Goal: Navigation & Orientation: Find specific page/section

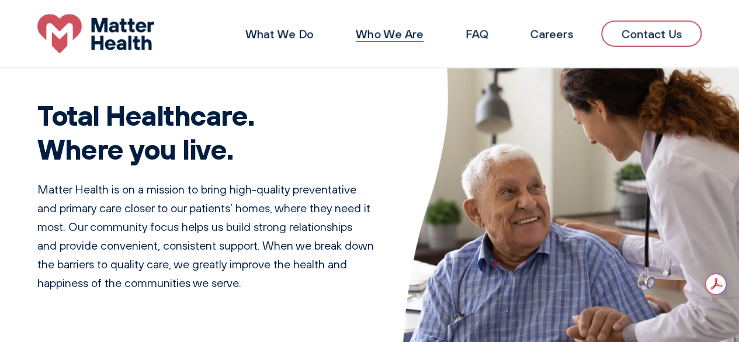
click at [400, 30] on link "Who We Are" at bounding box center [390, 33] width 68 height 15
click at [394, 37] on link "Who We Are" at bounding box center [390, 33] width 68 height 15
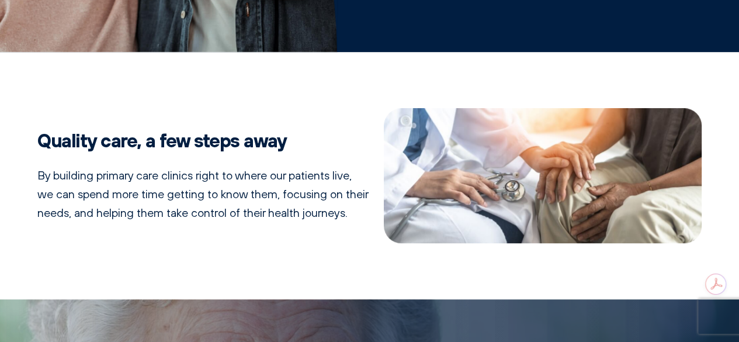
scroll to position [682, 0]
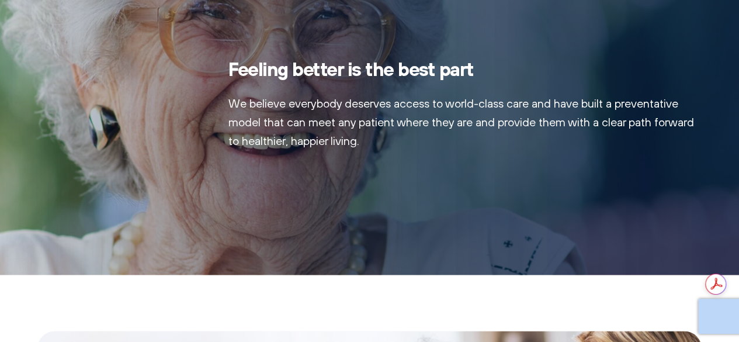
drag, startPoint x: 731, startPoint y: 238, endPoint x: 738, endPoint y: 287, distance: 49.5
click at [738, 287] on html "Skip to content What We Do Who We Are FAQ Careers Contact Us Home is where your…" at bounding box center [369, 67] width 739 height 1499
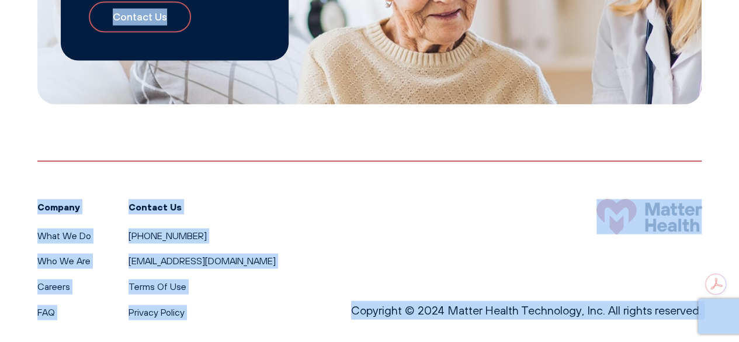
scroll to position [1157, 0]
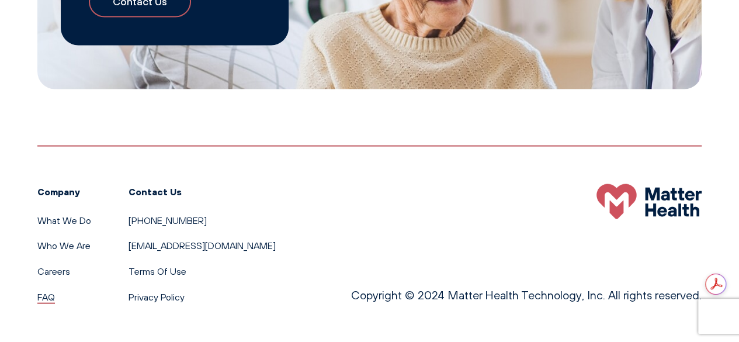
click at [43, 297] on link "FAQ" at bounding box center [46, 297] width 18 height 12
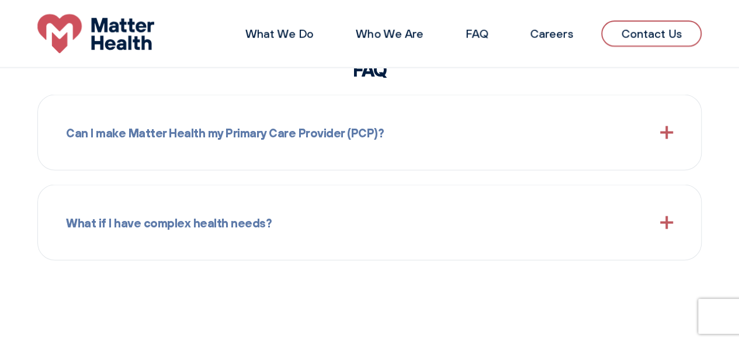
scroll to position [1097, 0]
